Goal: Task Accomplishment & Management: Manage account settings

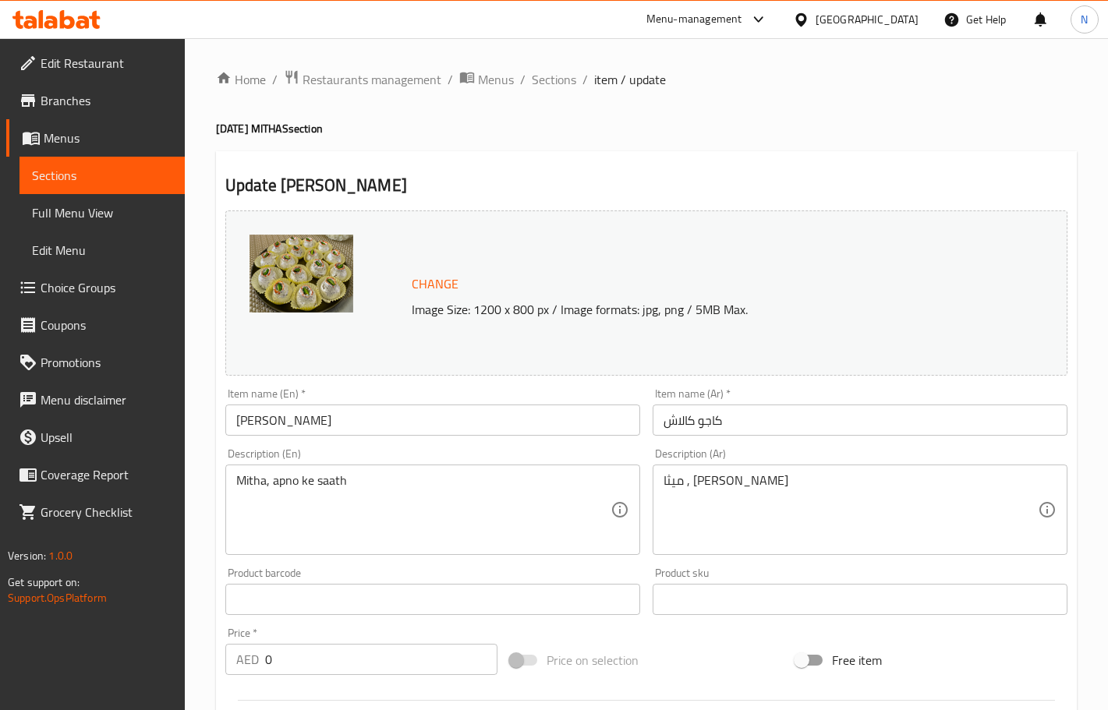
scroll to position [696, 0]
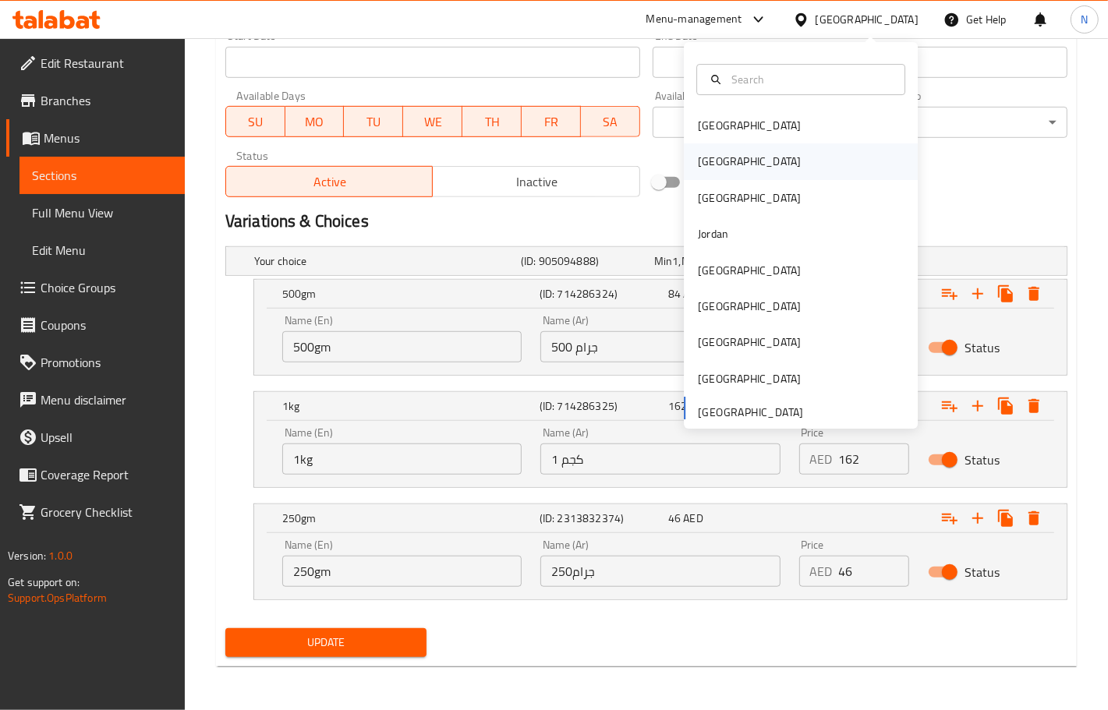
click at [725, 160] on div "[GEOGRAPHIC_DATA]" at bounding box center [801, 162] width 234 height 36
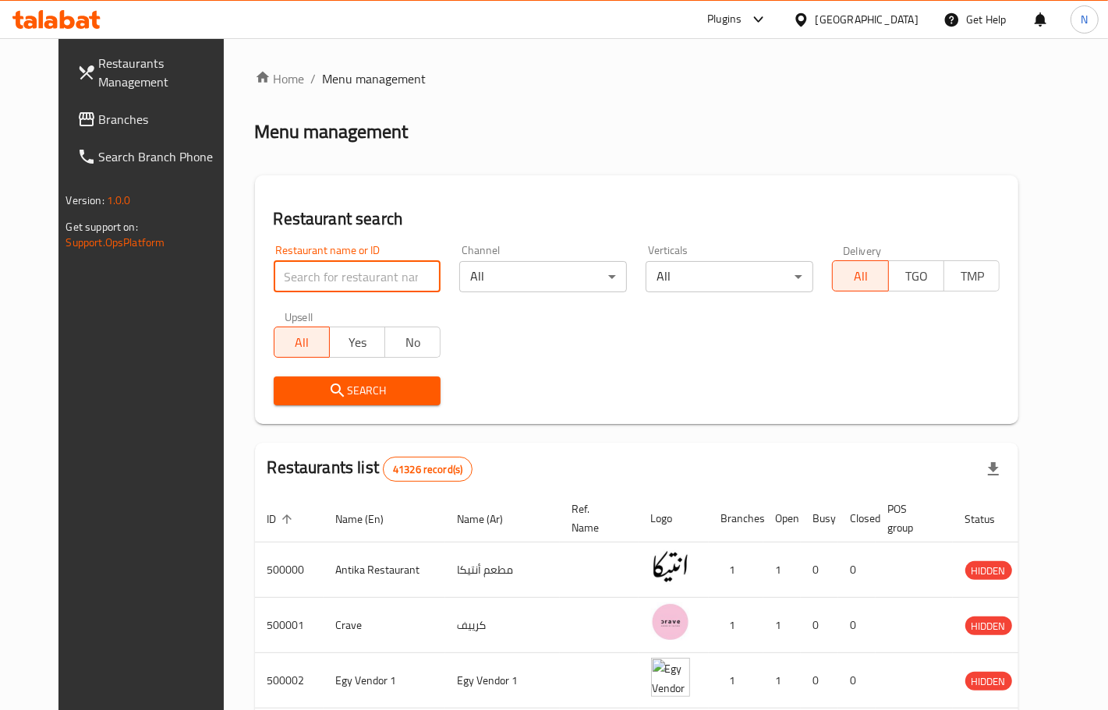
click at [348, 270] on input "search" at bounding box center [358, 276] width 168 height 31
paste input "503763"
type input "503763"
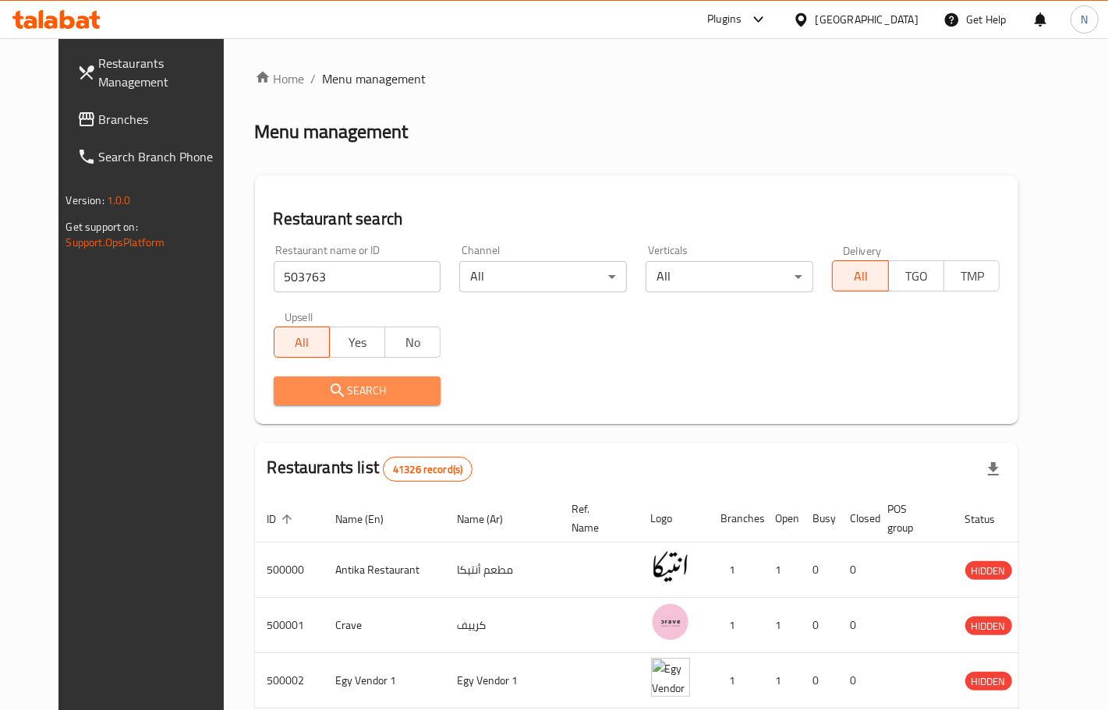
click at [338, 394] on span "Search" at bounding box center [357, 390] width 143 height 19
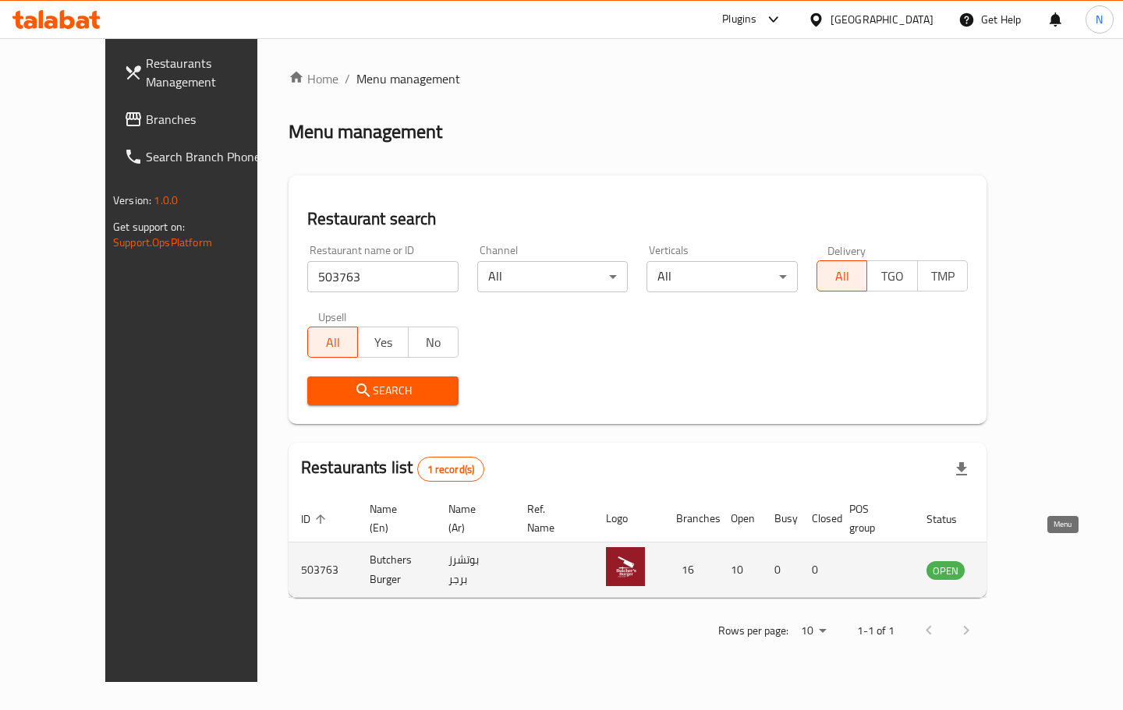
click at [1027, 561] on icon "enhanced table" at bounding box center [1017, 570] width 19 height 19
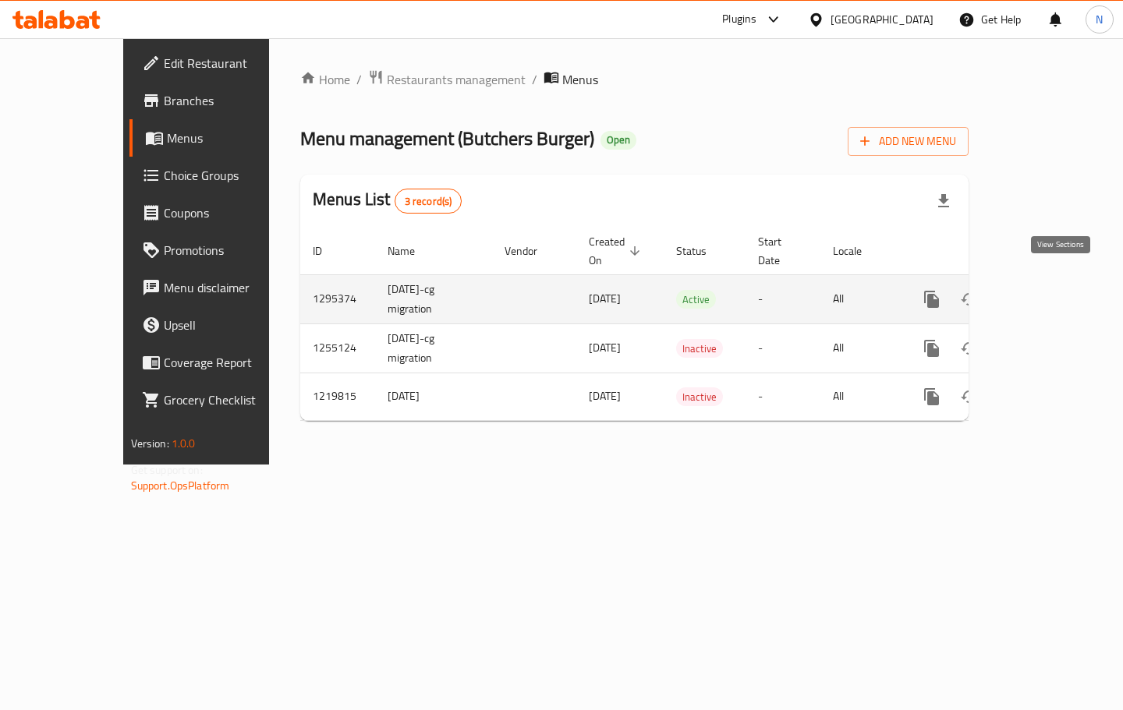
click at [1053, 290] on icon "enhanced table" at bounding box center [1044, 299] width 19 height 19
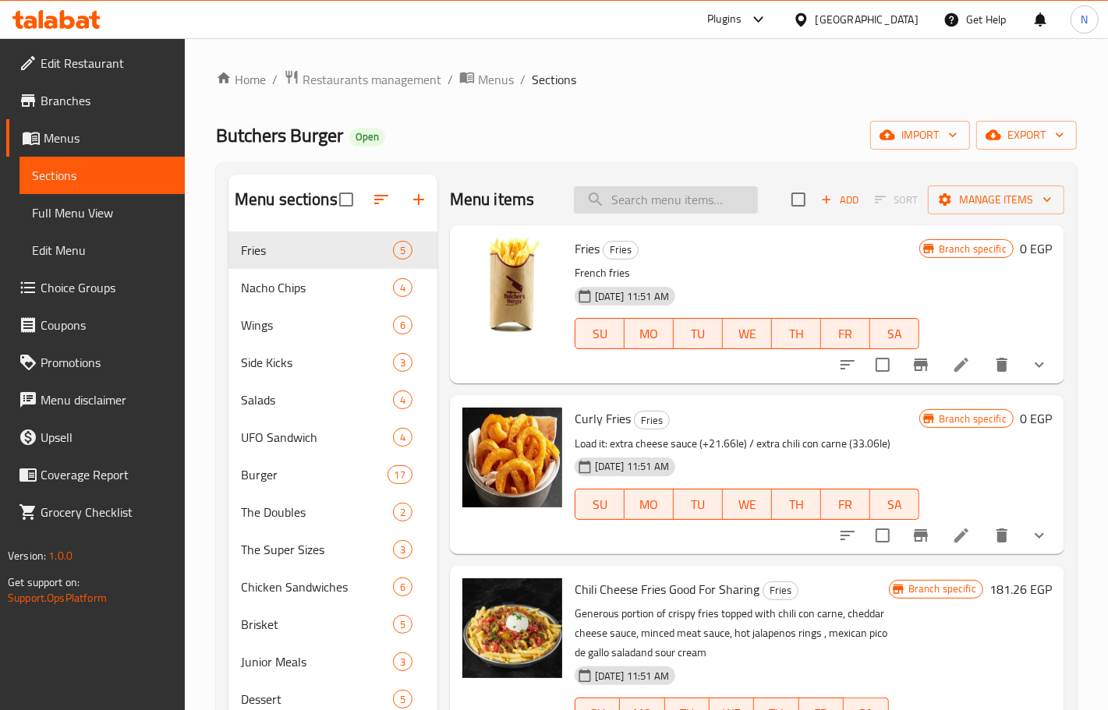
click at [656, 191] on input "search" at bounding box center [666, 199] width 184 height 27
paste input "Lunch Box Offer"
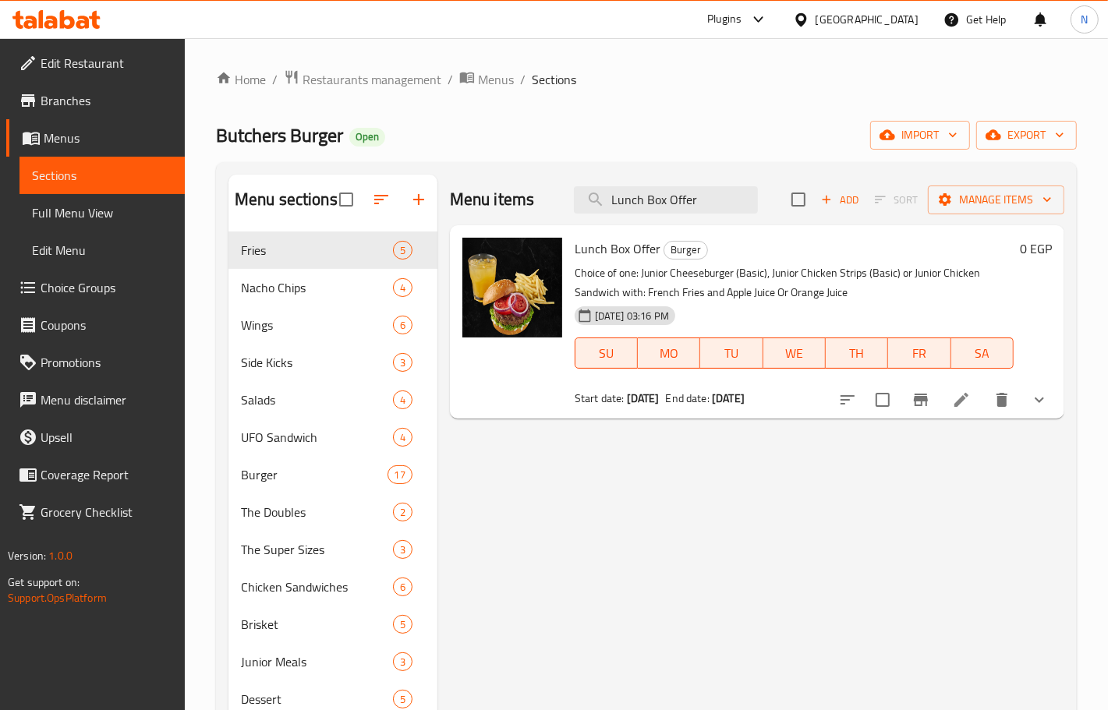
type input "Lunch Box Offer"
click at [918, 407] on icon "Branch-specific-item" at bounding box center [920, 400] width 19 height 19
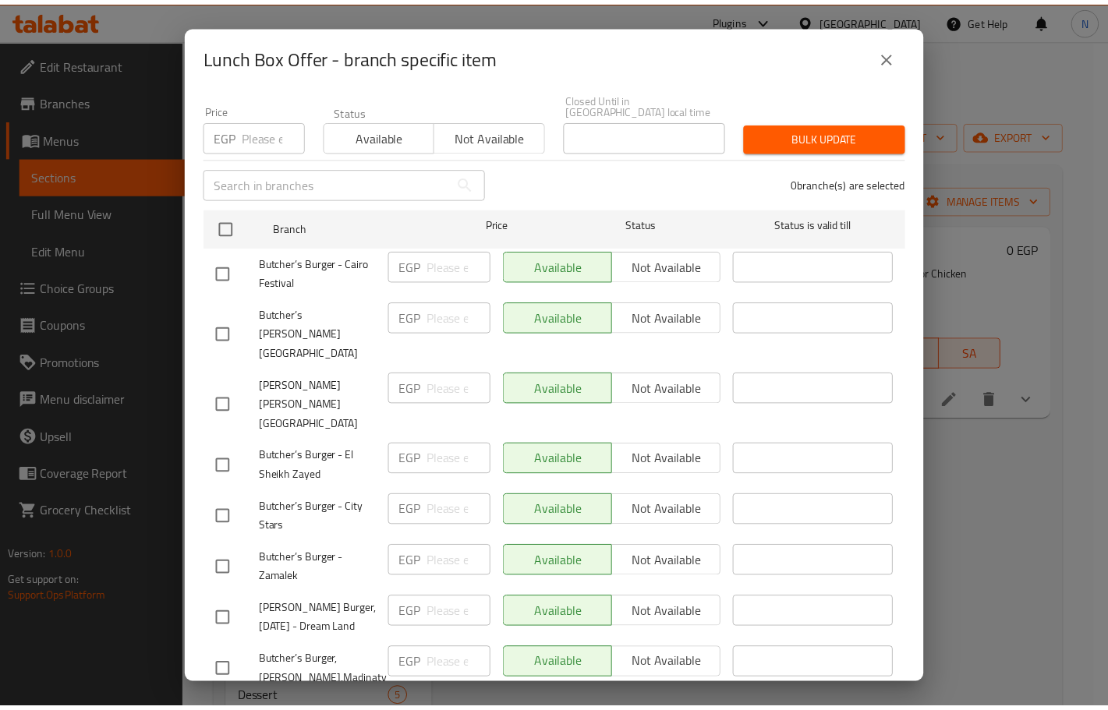
scroll to position [586, 0]
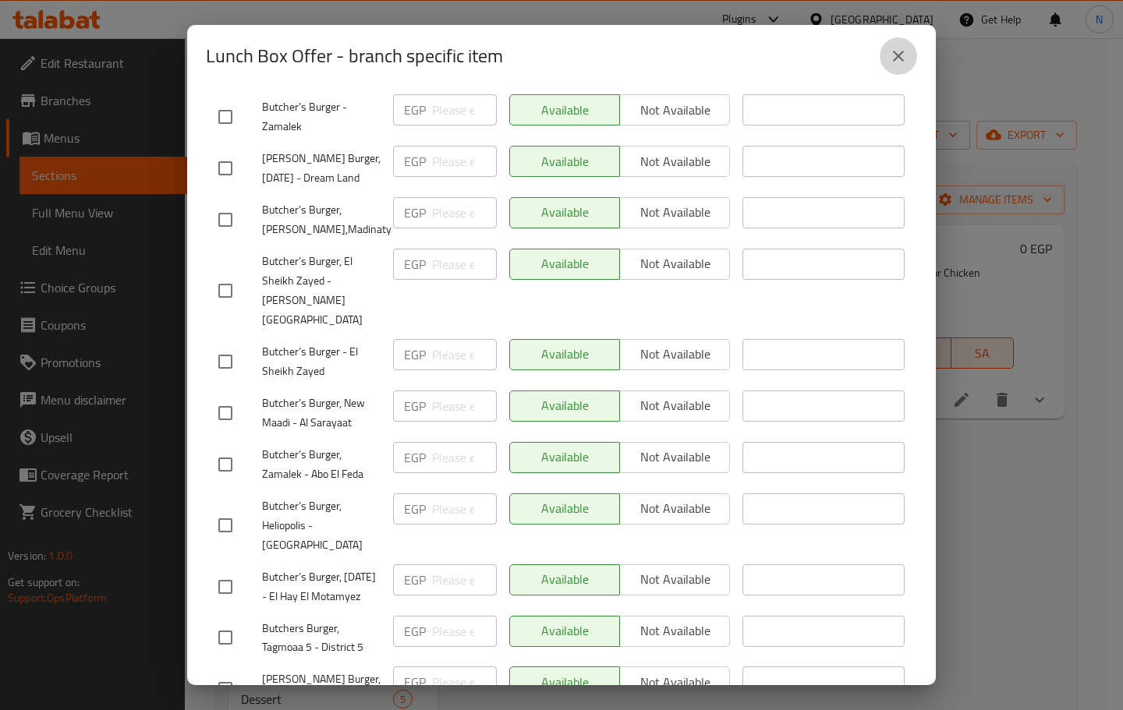
click at [898, 55] on icon "close" at bounding box center [898, 56] width 11 height 11
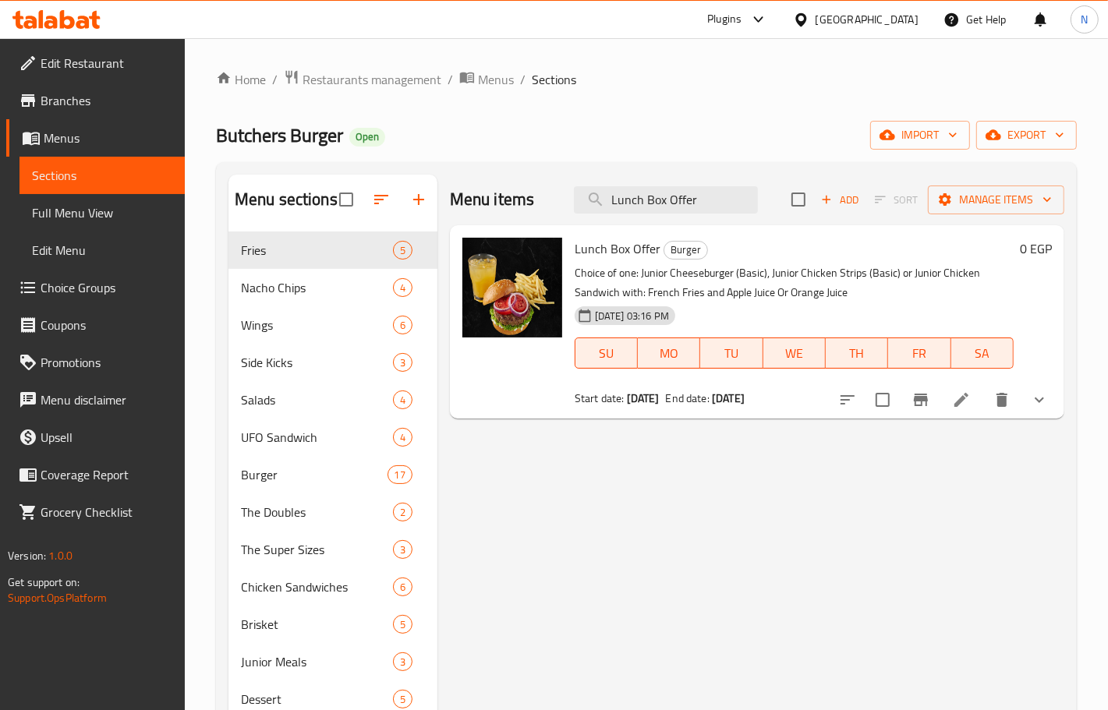
click at [118, 54] on span "Edit Restaurant" at bounding box center [107, 63] width 132 height 19
